Goal: Task Accomplishment & Management: Use online tool/utility

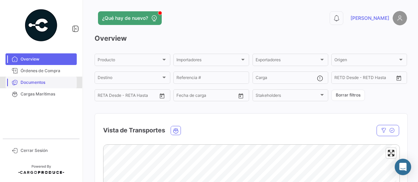
click at [38, 82] on span "Documentos" at bounding box center [47, 83] width 53 height 6
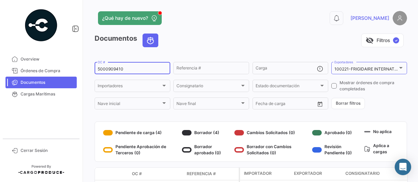
click at [139, 70] on input "5000909410" at bounding box center [133, 69] width 70 height 5
type input "5000919335"
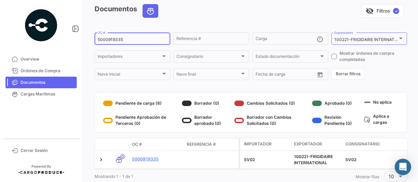
scroll to position [52, 0]
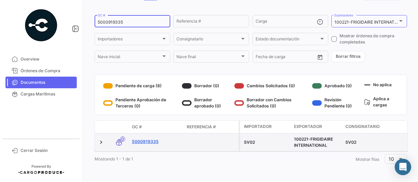
click at [156, 139] on link "5000919335" at bounding box center [156, 142] width 49 height 6
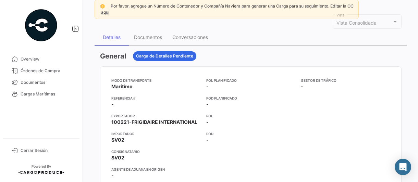
scroll to position [69, 0]
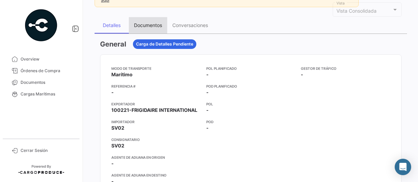
click at [145, 22] on div "Documentos" at bounding box center [148, 25] width 28 height 6
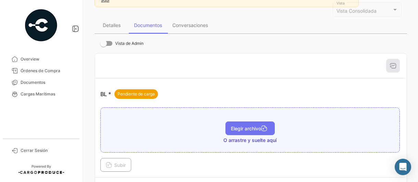
click at [232, 128] on span "Elegir archivo" at bounding box center [250, 129] width 38 height 6
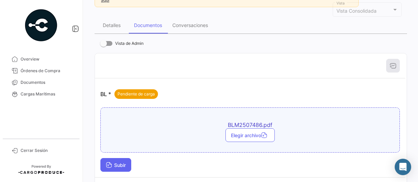
click at [121, 163] on span "Subir" at bounding box center [116, 166] width 20 height 6
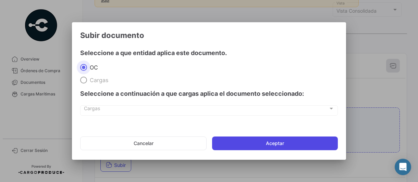
click at [275, 141] on button "Aceptar" at bounding box center [275, 144] width 126 height 14
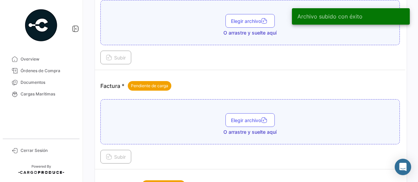
scroll to position [343, 0]
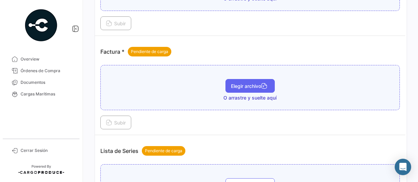
click at [247, 87] on button "Elegir archivo" at bounding box center [250, 86] width 49 height 14
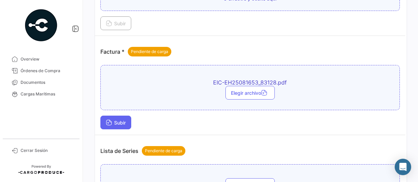
click at [118, 120] on span "Subir" at bounding box center [116, 123] width 20 height 6
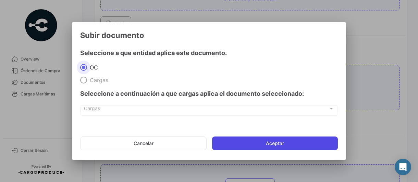
click at [272, 142] on button "Aceptar" at bounding box center [275, 144] width 126 height 14
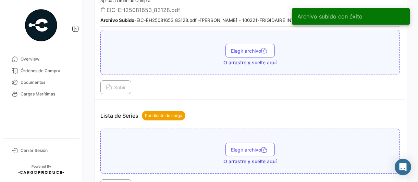
scroll to position [446, 0]
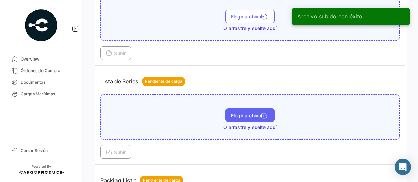
click at [256, 113] on span "Elegir archivo" at bounding box center [250, 116] width 38 height 6
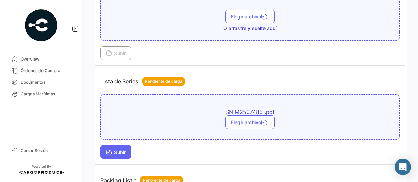
click at [115, 149] on span "Subir" at bounding box center [116, 152] width 20 height 6
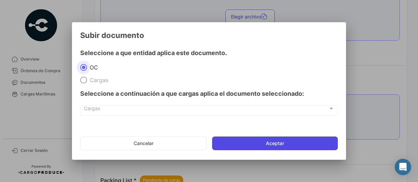
click at [236, 141] on button "Aceptar" at bounding box center [275, 144] width 126 height 14
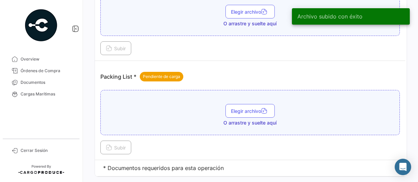
scroll to position [599, 0]
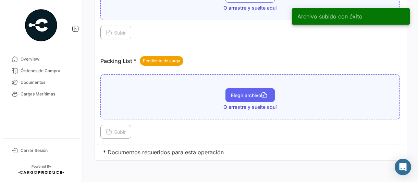
click at [254, 93] on button "Elegir archivo" at bounding box center [250, 95] width 49 height 14
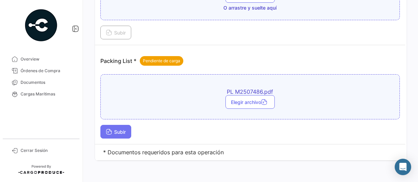
click at [120, 129] on span "Subir" at bounding box center [116, 132] width 20 height 6
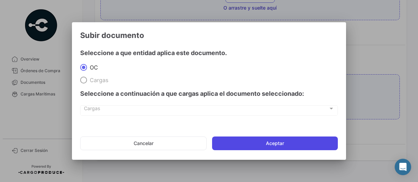
click at [235, 140] on button "Aceptar" at bounding box center [275, 144] width 126 height 14
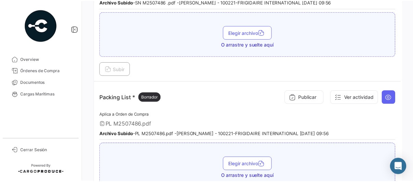
scroll to position [631, 0]
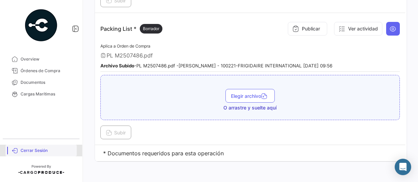
click at [37, 149] on span "Cerrar Sesión" at bounding box center [47, 151] width 53 height 6
